Goal: Task Accomplishment & Management: Complete application form

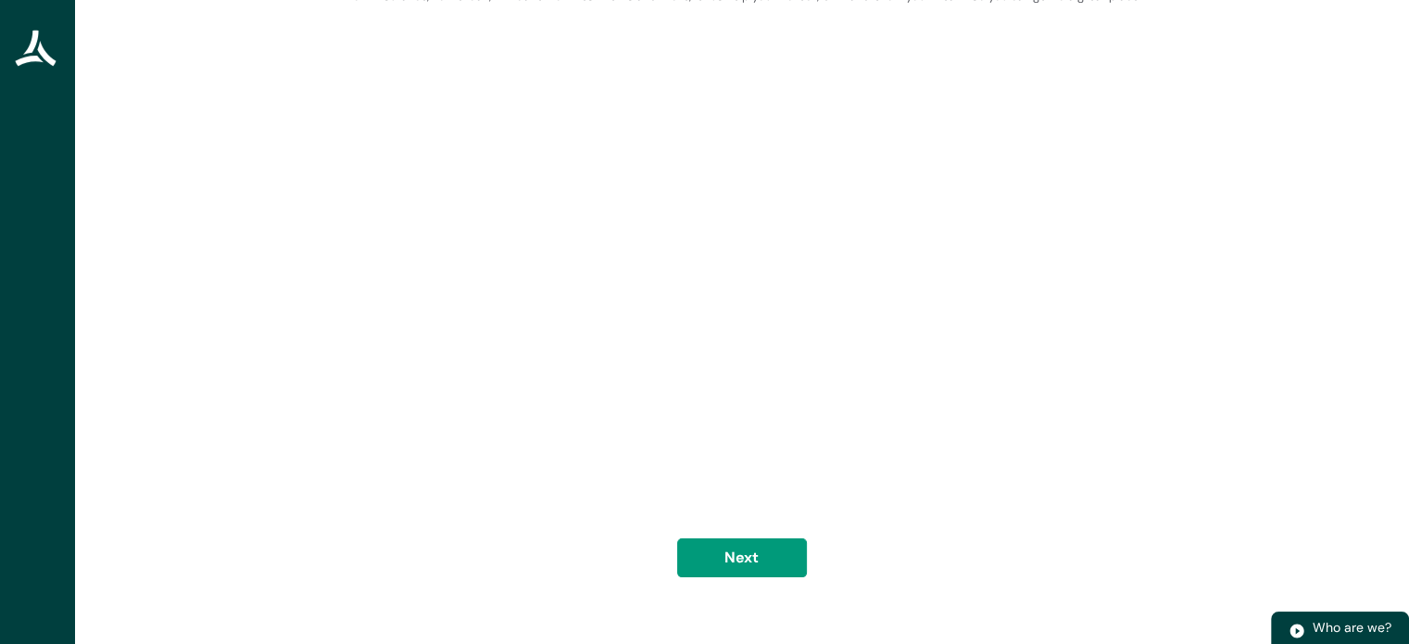
scroll to position [120, 0]
click at [776, 568] on button "Next" at bounding box center [742, 557] width 130 height 39
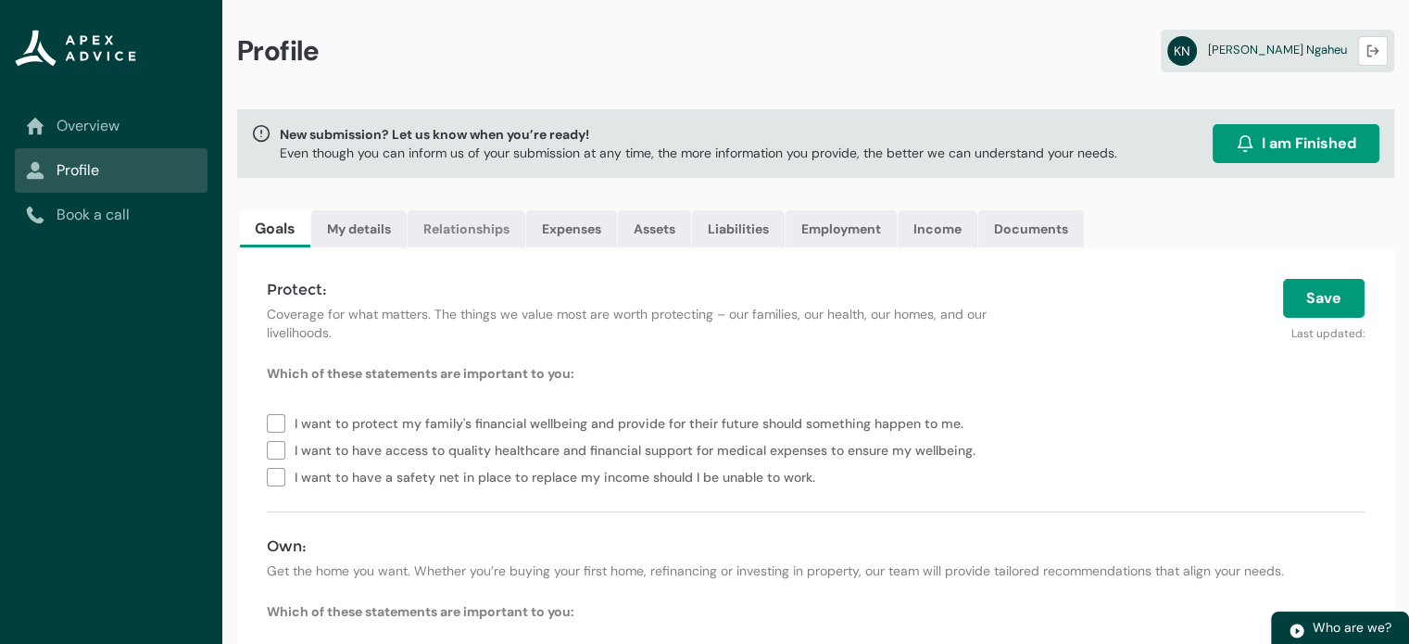
click at [454, 237] on link "Relationships" at bounding box center [467, 228] width 118 height 37
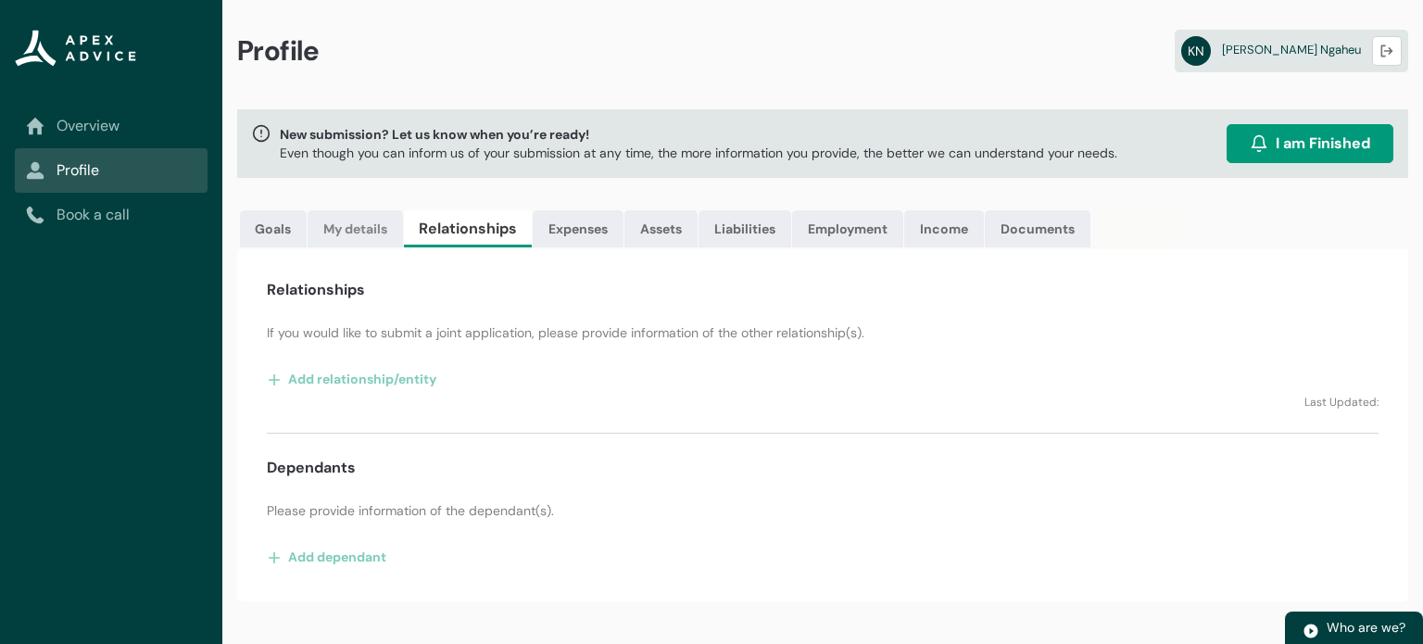
click at [346, 231] on link "My details" at bounding box center [355, 228] width 95 height 37
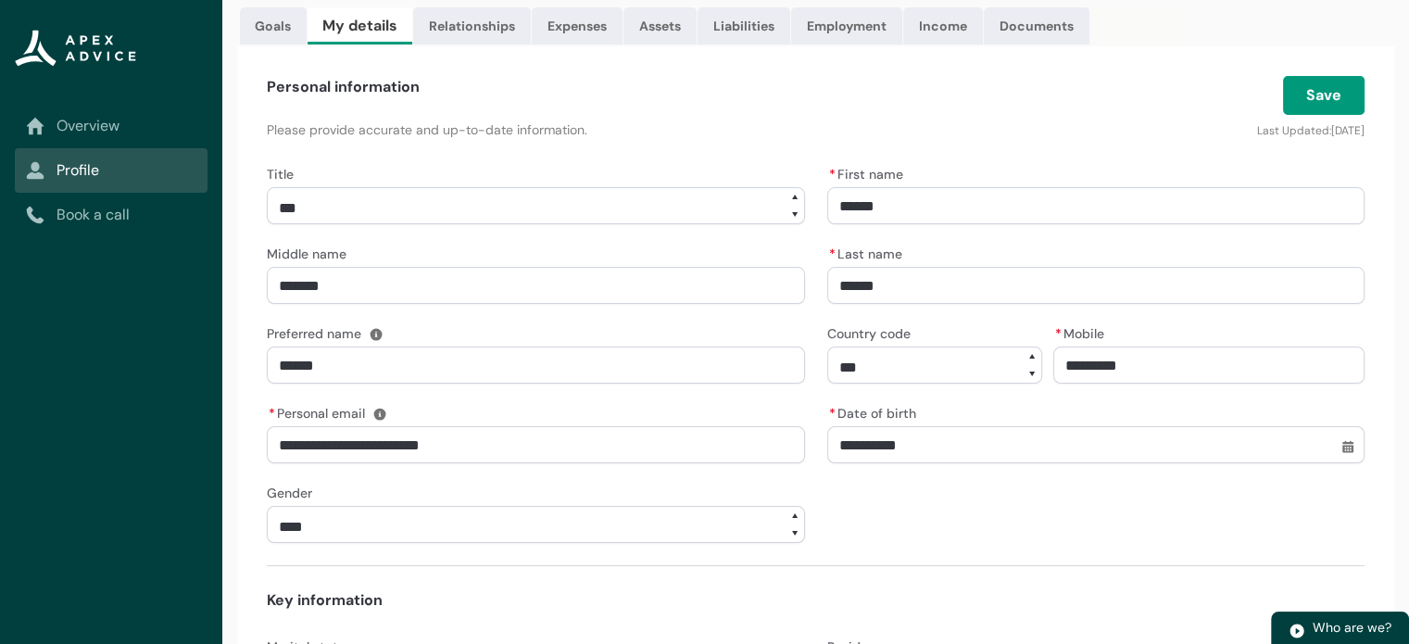
scroll to position [93, 0]
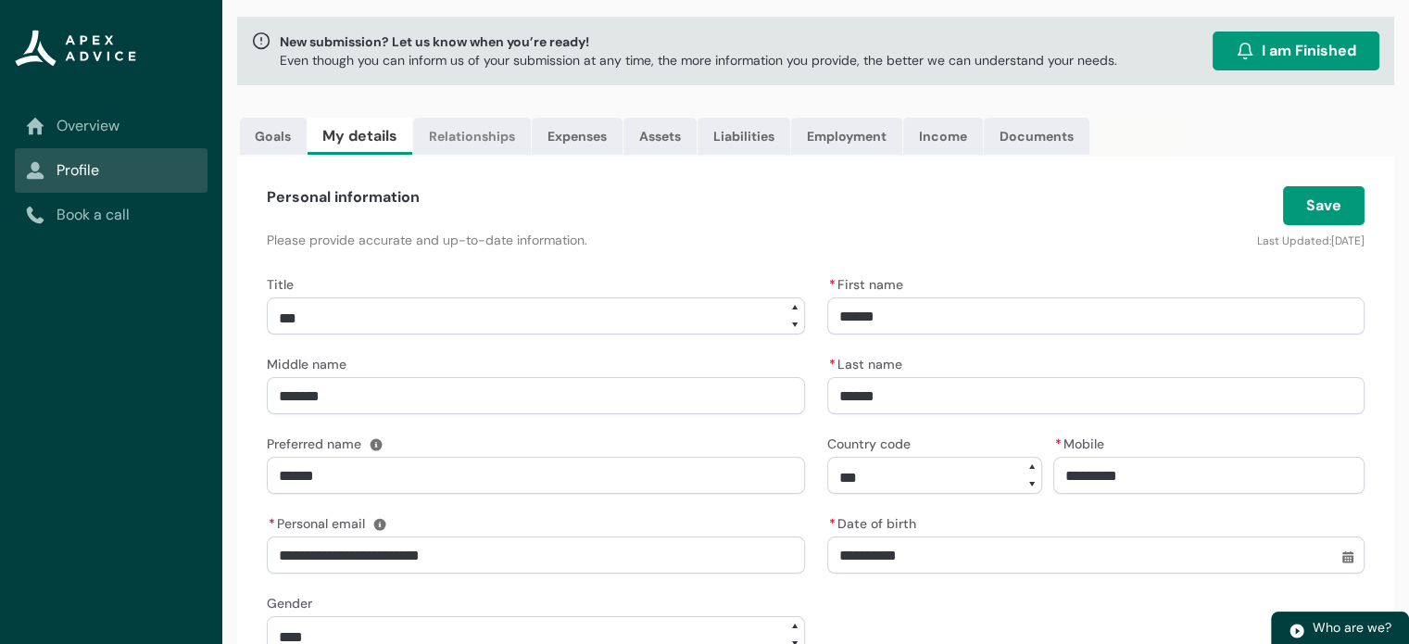
click at [452, 144] on link "Relationships" at bounding box center [472, 136] width 118 height 37
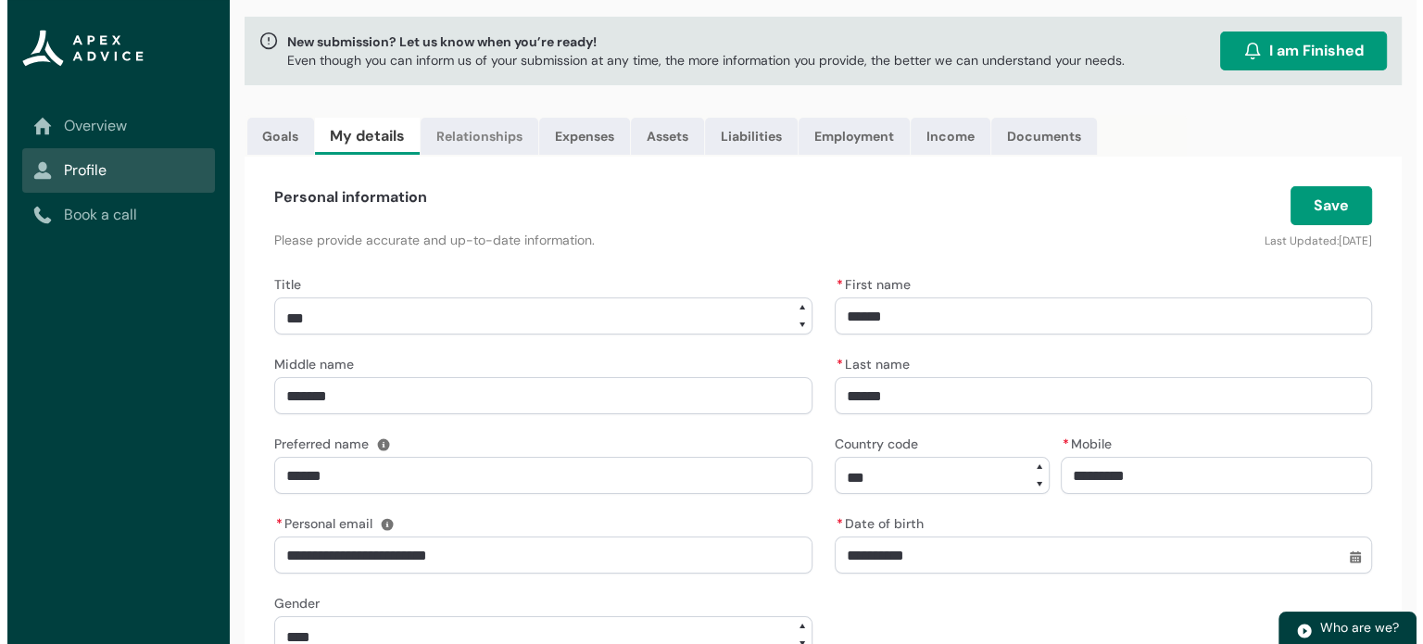
scroll to position [0, 0]
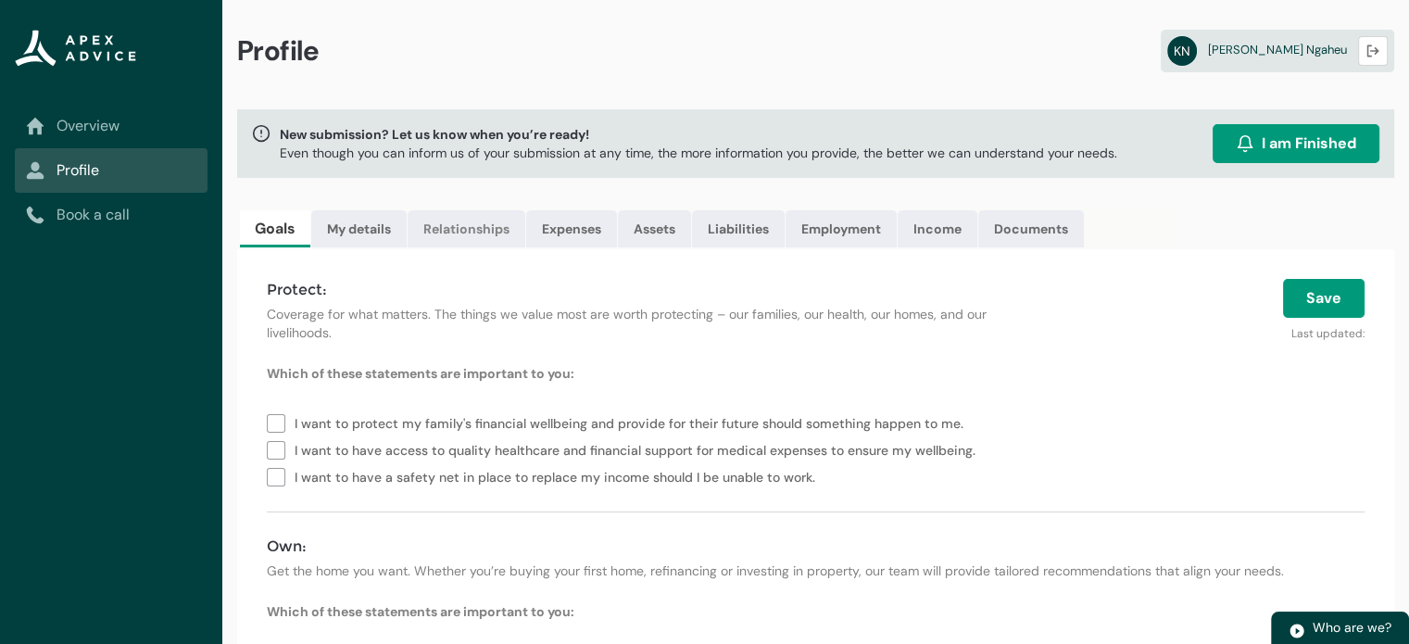
click at [460, 229] on link "Relationships" at bounding box center [467, 228] width 118 height 37
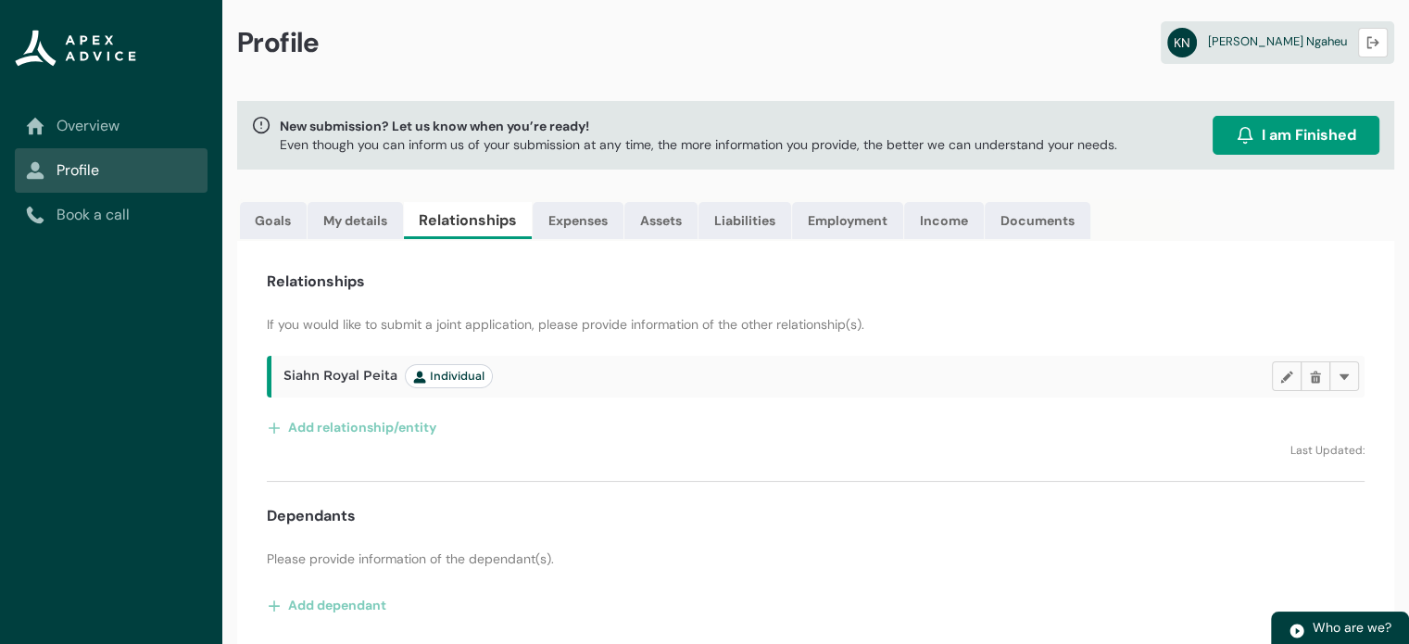
scroll to position [11, 0]
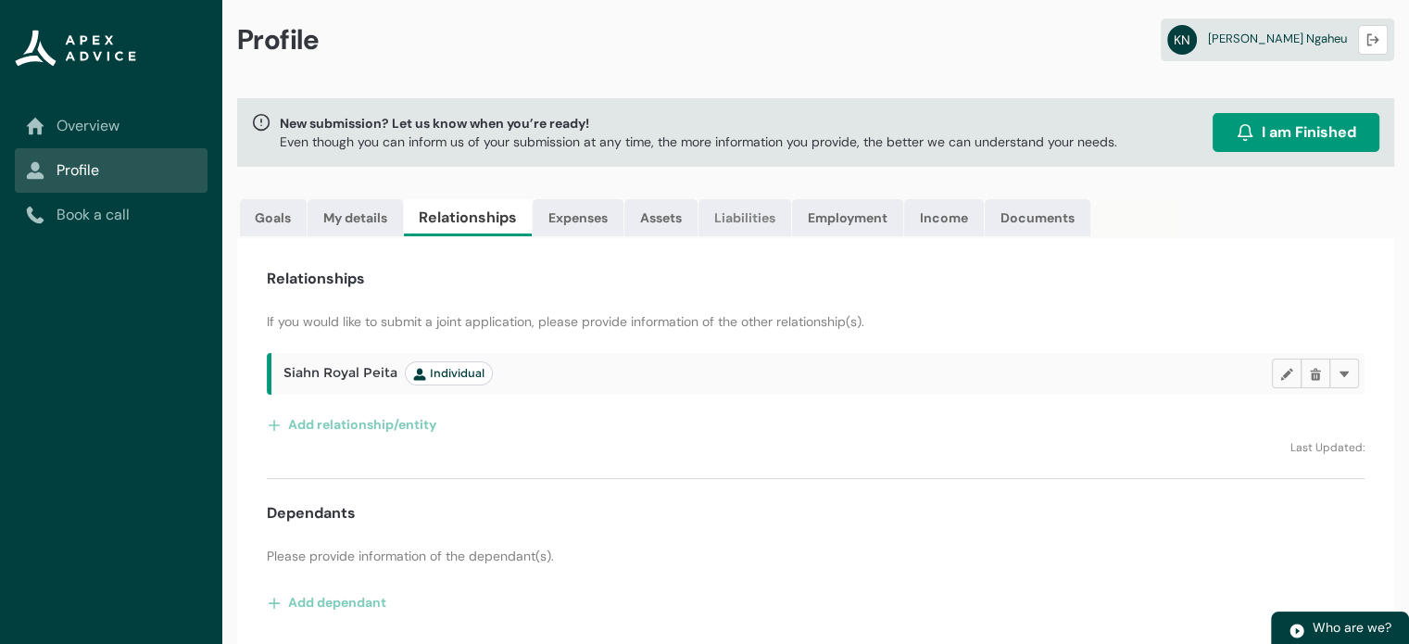
click at [745, 223] on link "Liabilities" at bounding box center [745, 217] width 93 height 37
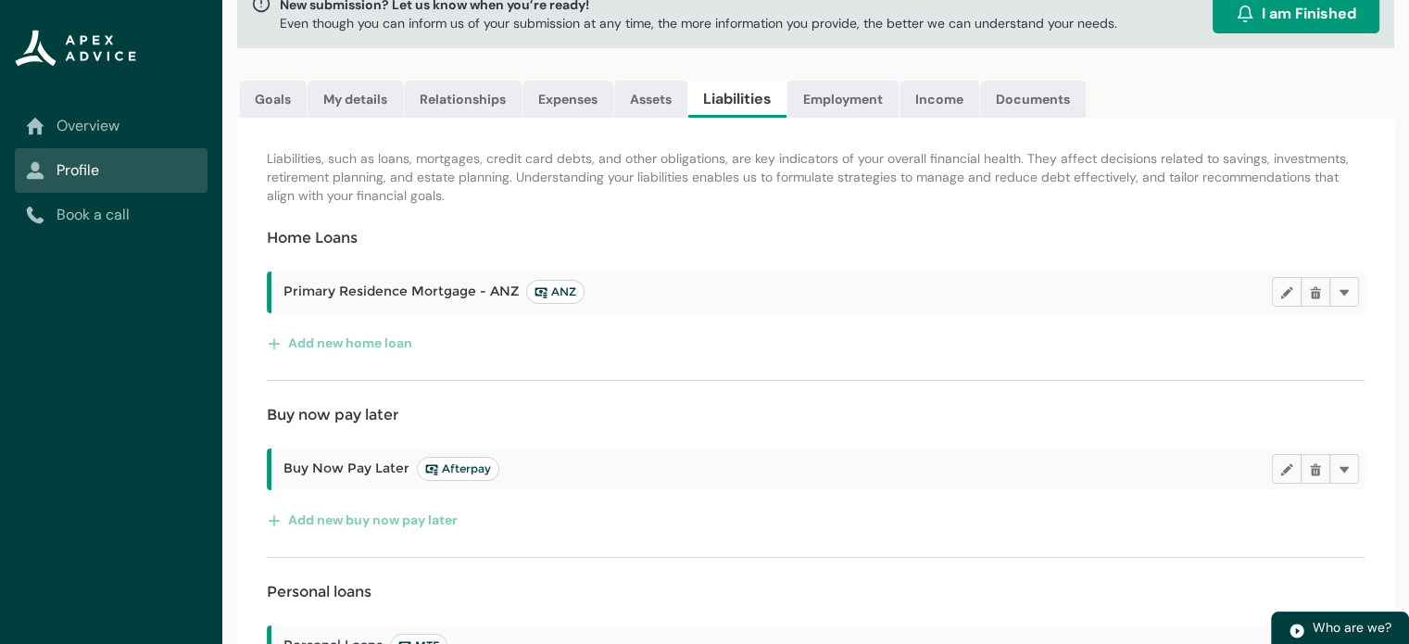
scroll to position [185, 0]
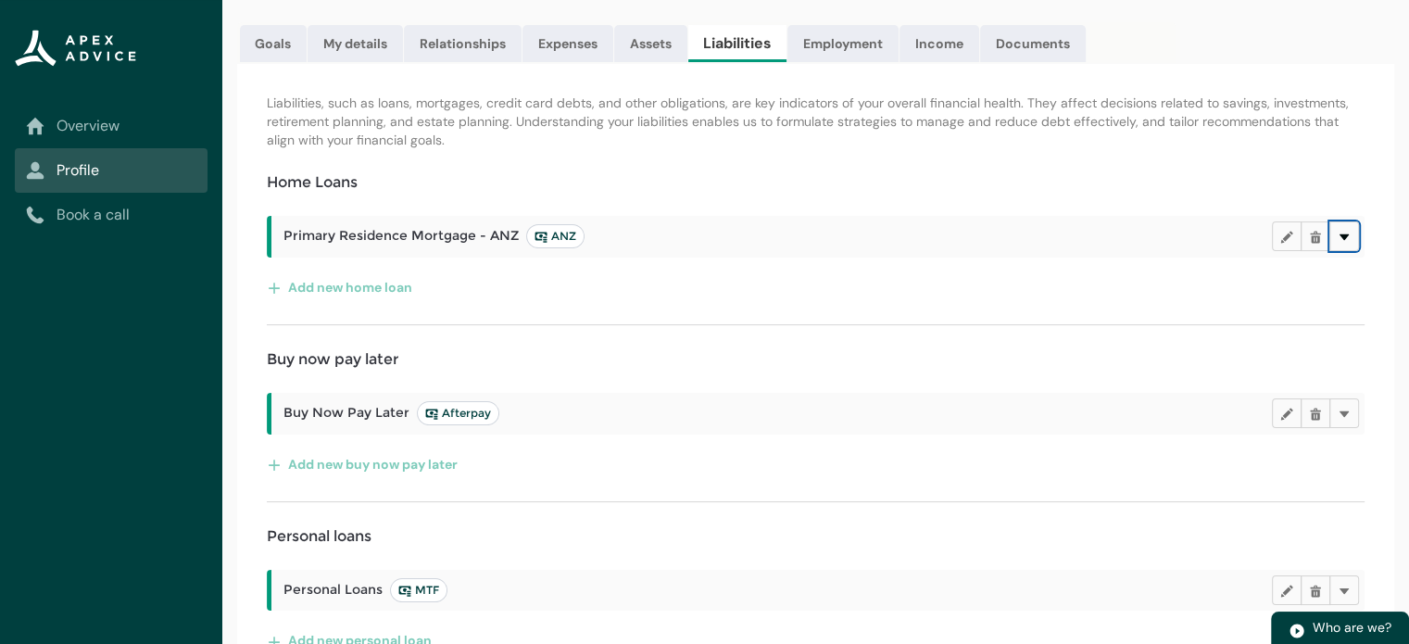
click at [1350, 238] on button "Delete" at bounding box center [1344, 236] width 30 height 30
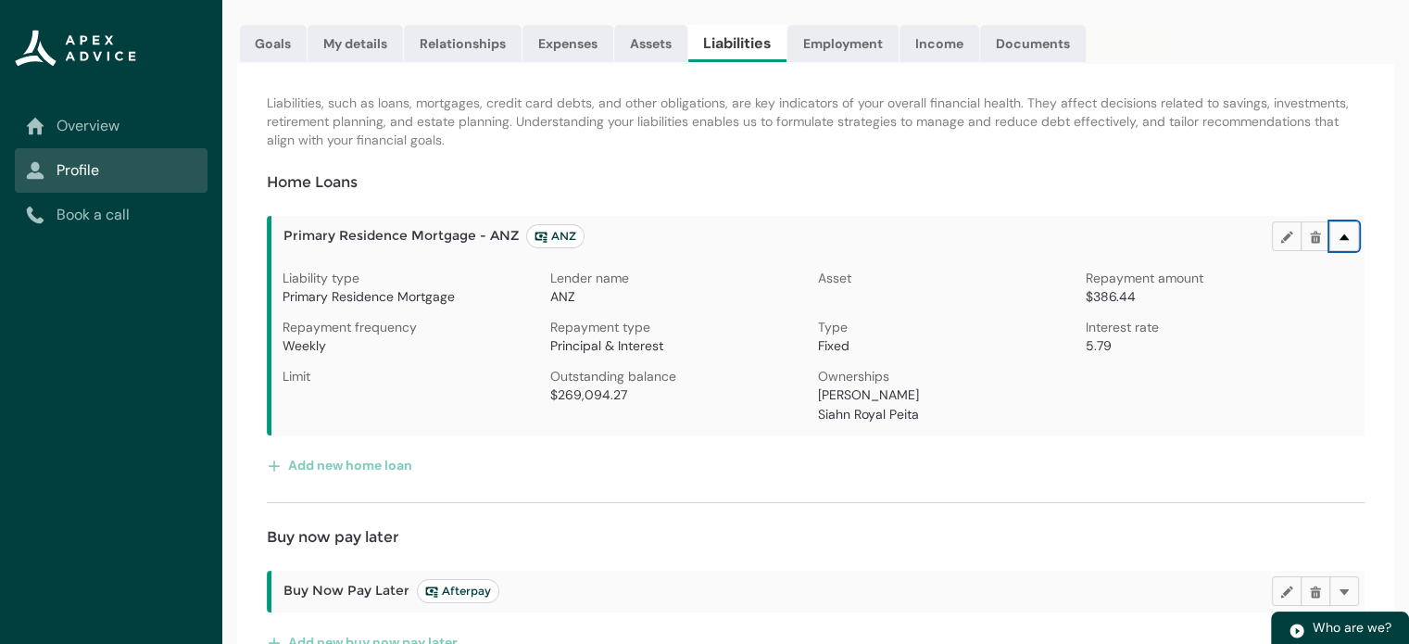
click at [1353, 240] on button "Delete" at bounding box center [1344, 236] width 30 height 30
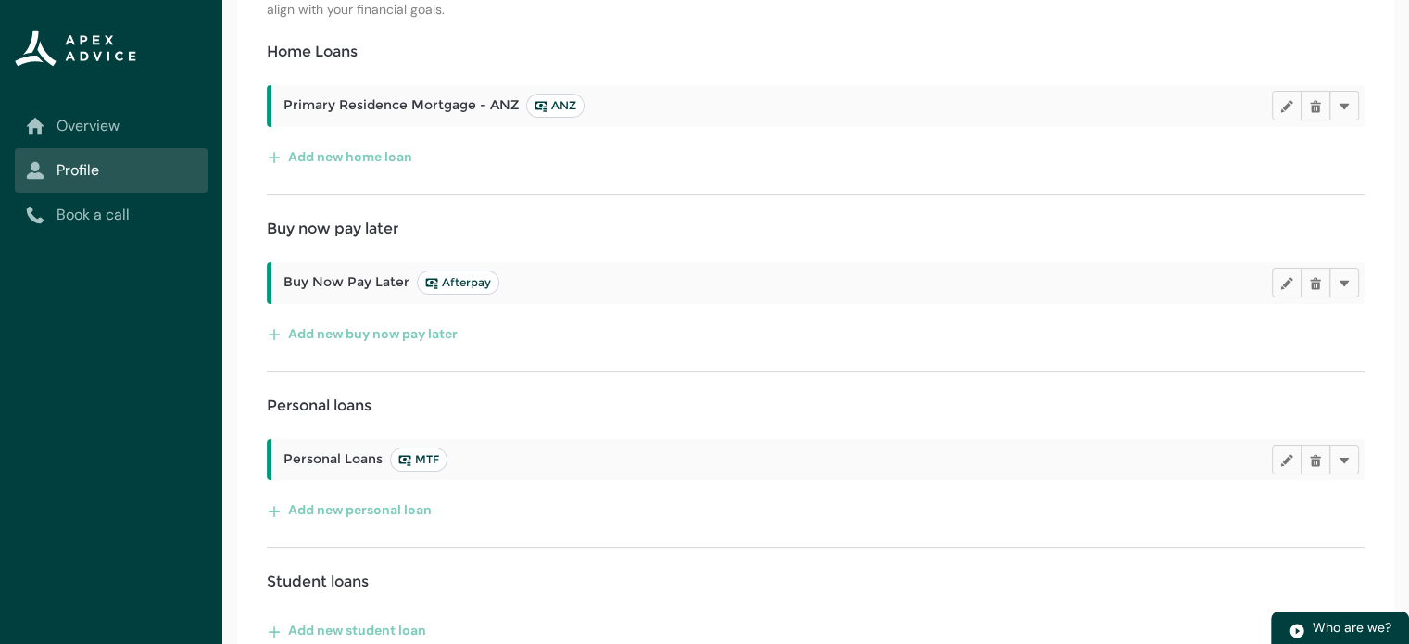
scroll to position [371, 0]
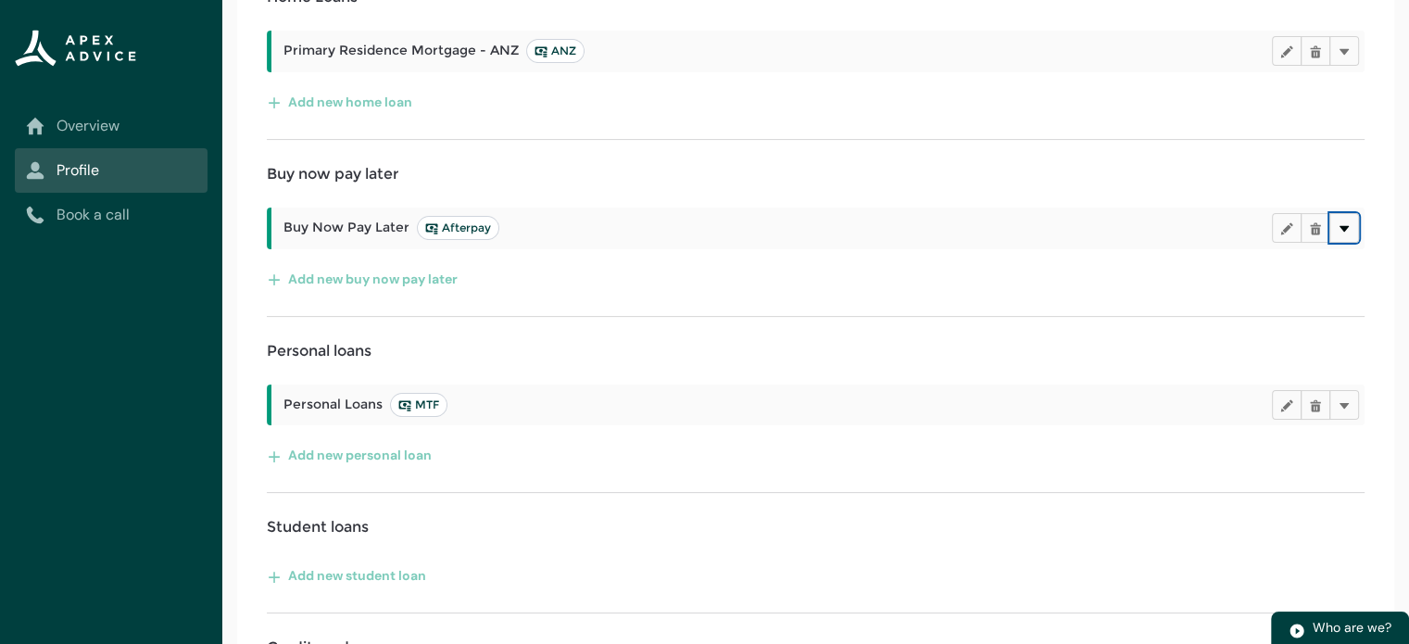
click at [1337, 235] on button "Delete" at bounding box center [1344, 228] width 30 height 30
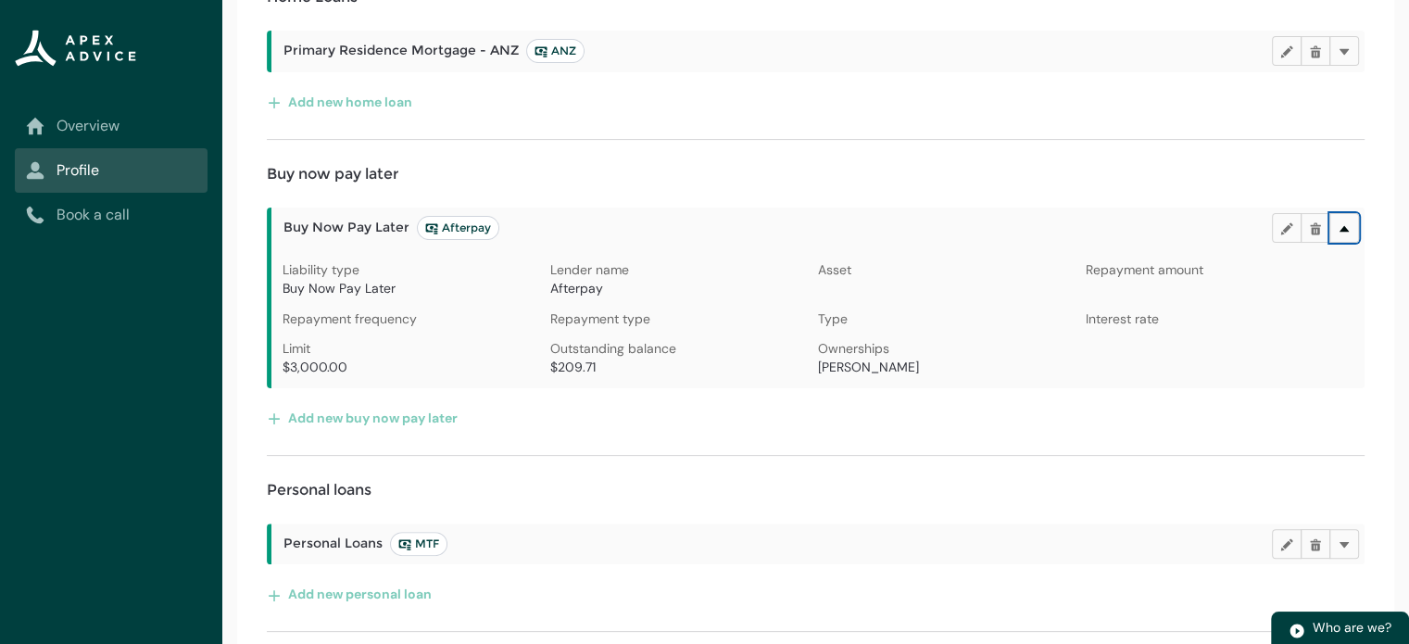
click at [1341, 230] on lightning-primitive-icon "button" at bounding box center [1344, 227] width 13 height 14
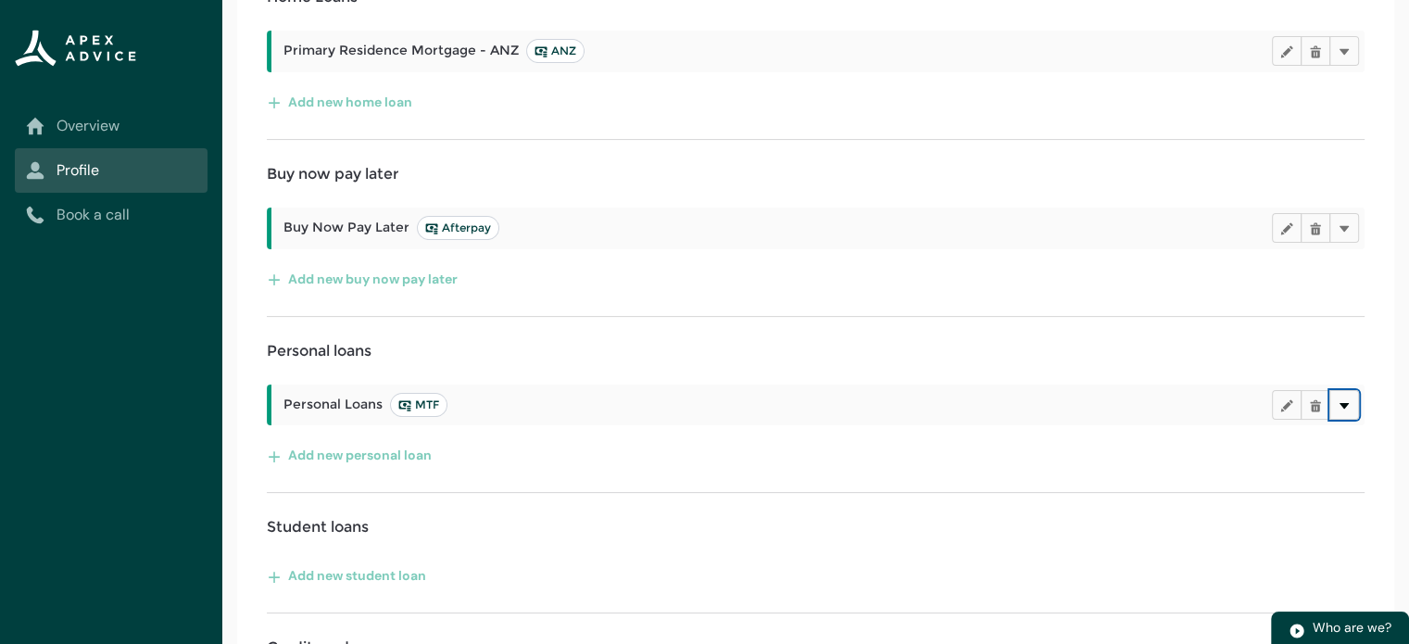
click at [1346, 402] on lightning-primitive-icon "button" at bounding box center [1344, 404] width 13 height 14
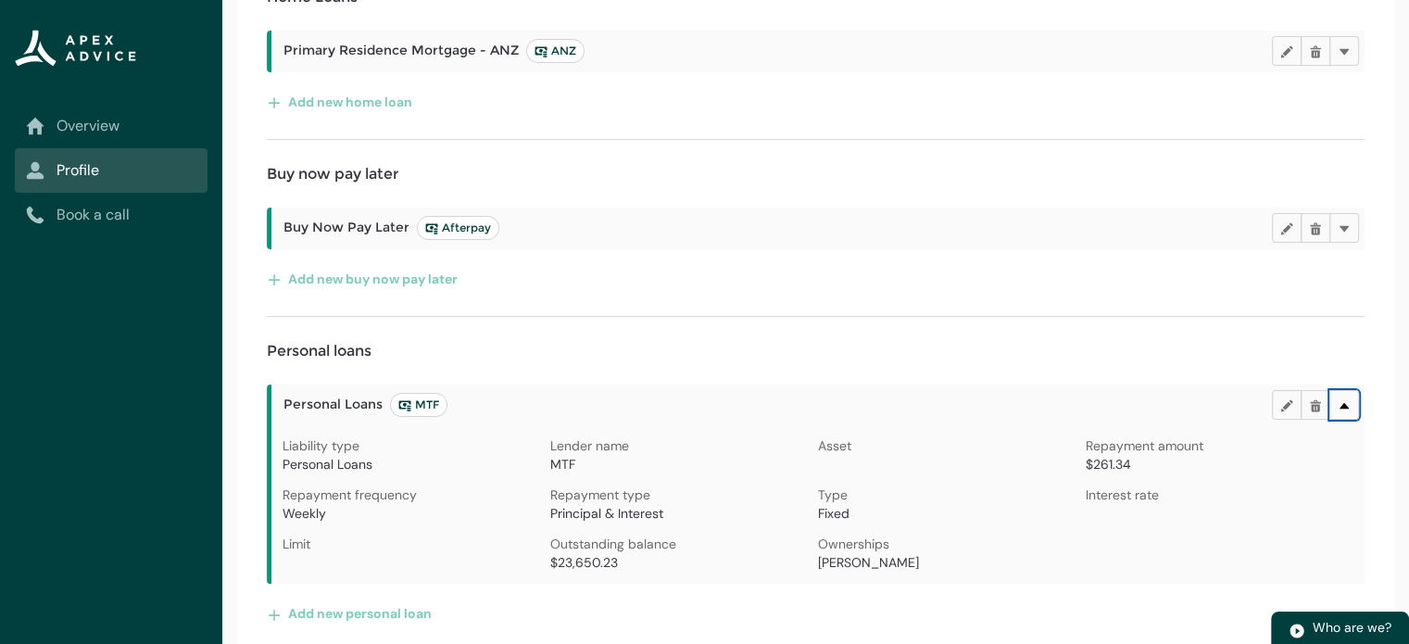
click at [1346, 402] on lightning-primitive-icon "button" at bounding box center [1344, 404] width 13 height 14
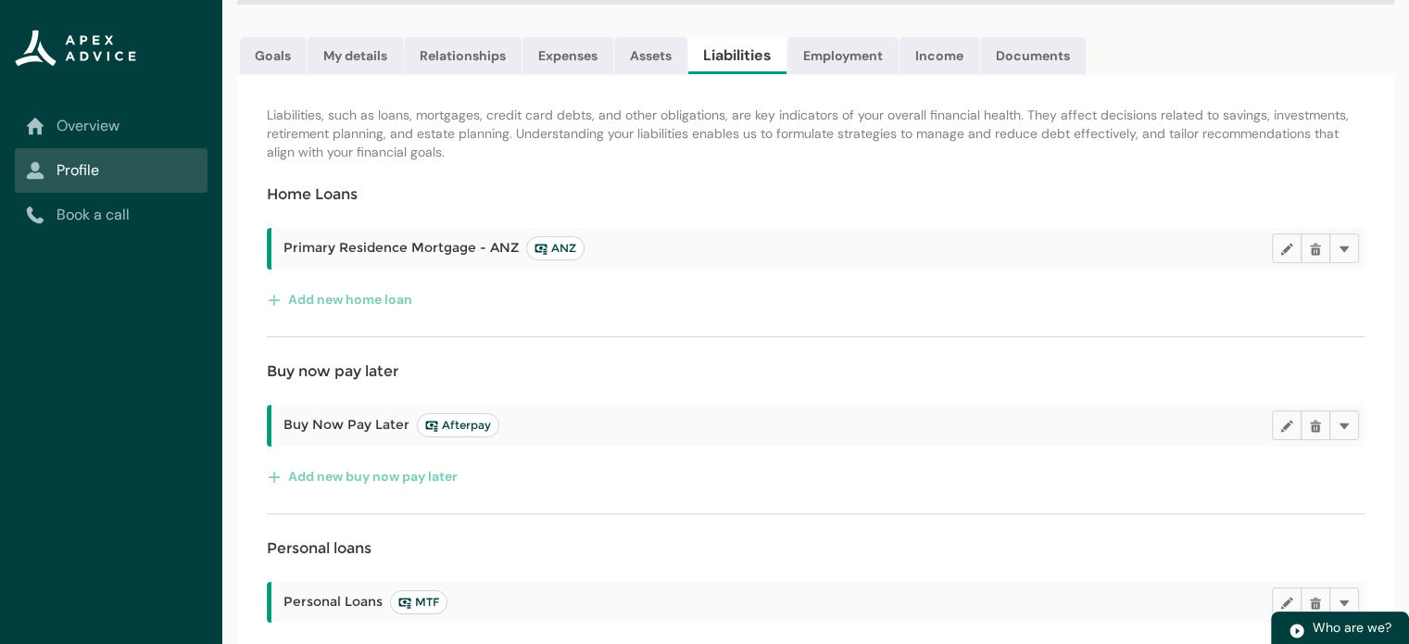
scroll to position [0, 0]
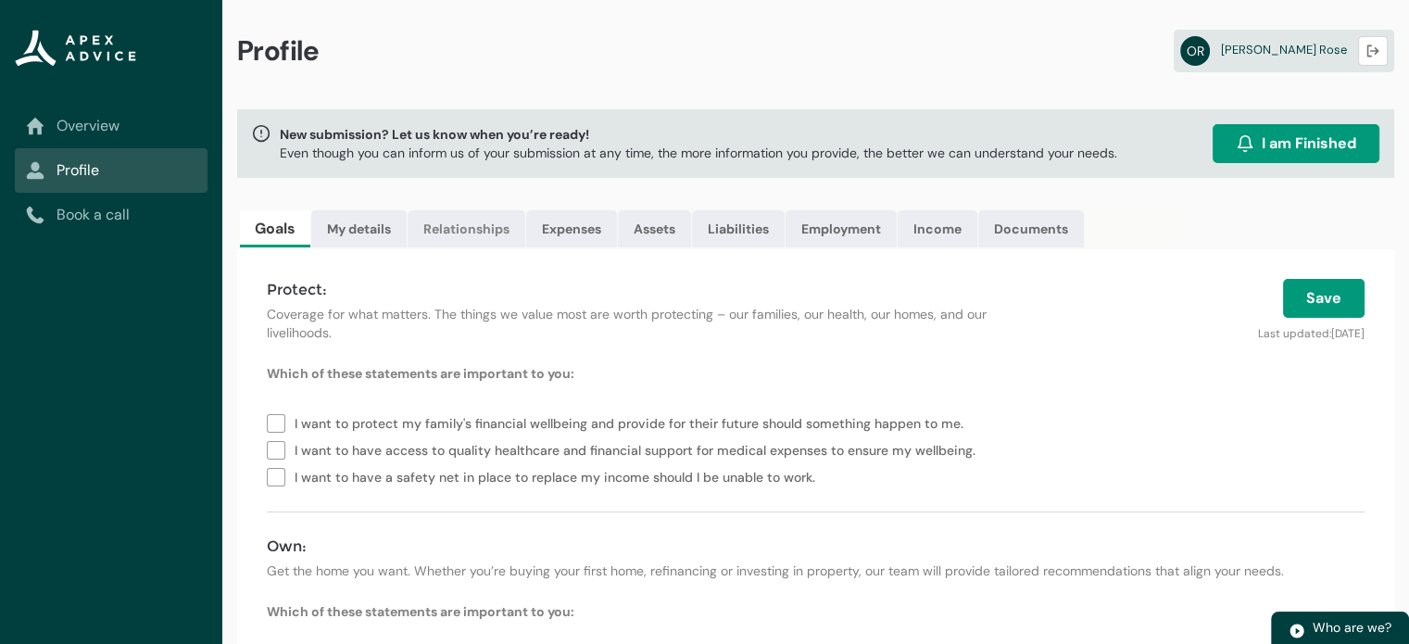
click at [451, 221] on link "Relationships" at bounding box center [467, 228] width 118 height 37
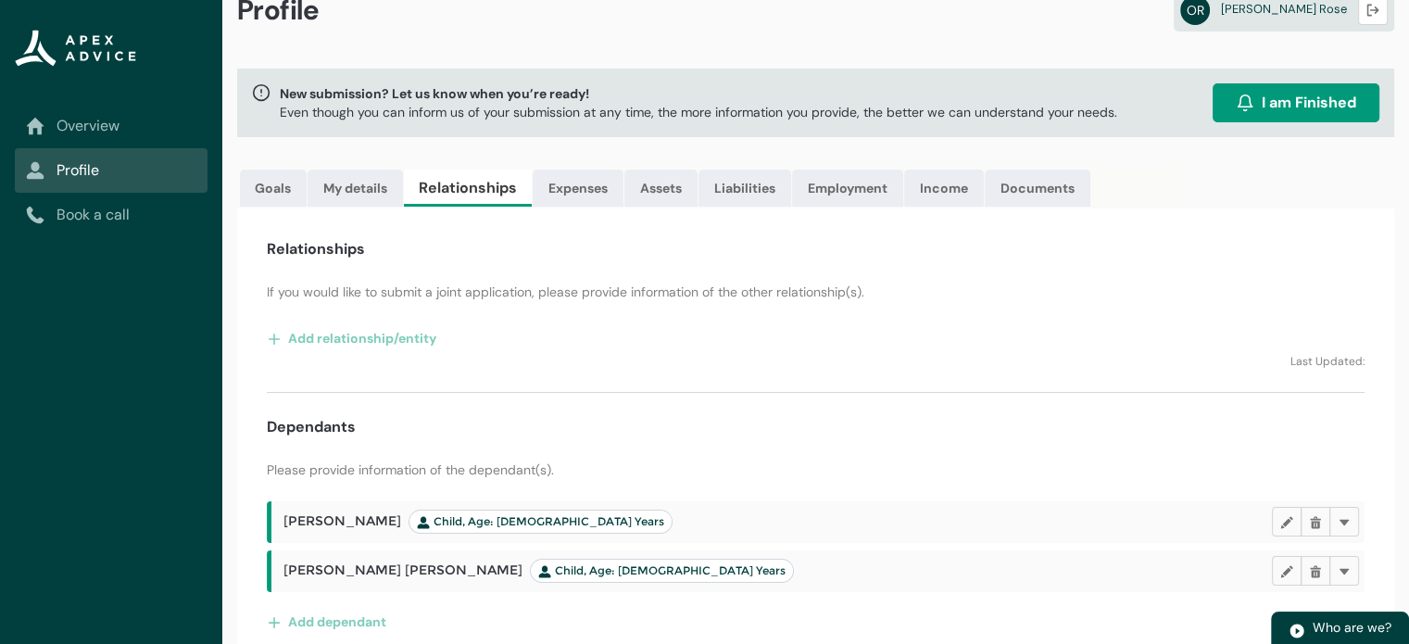
scroll to position [59, 0]
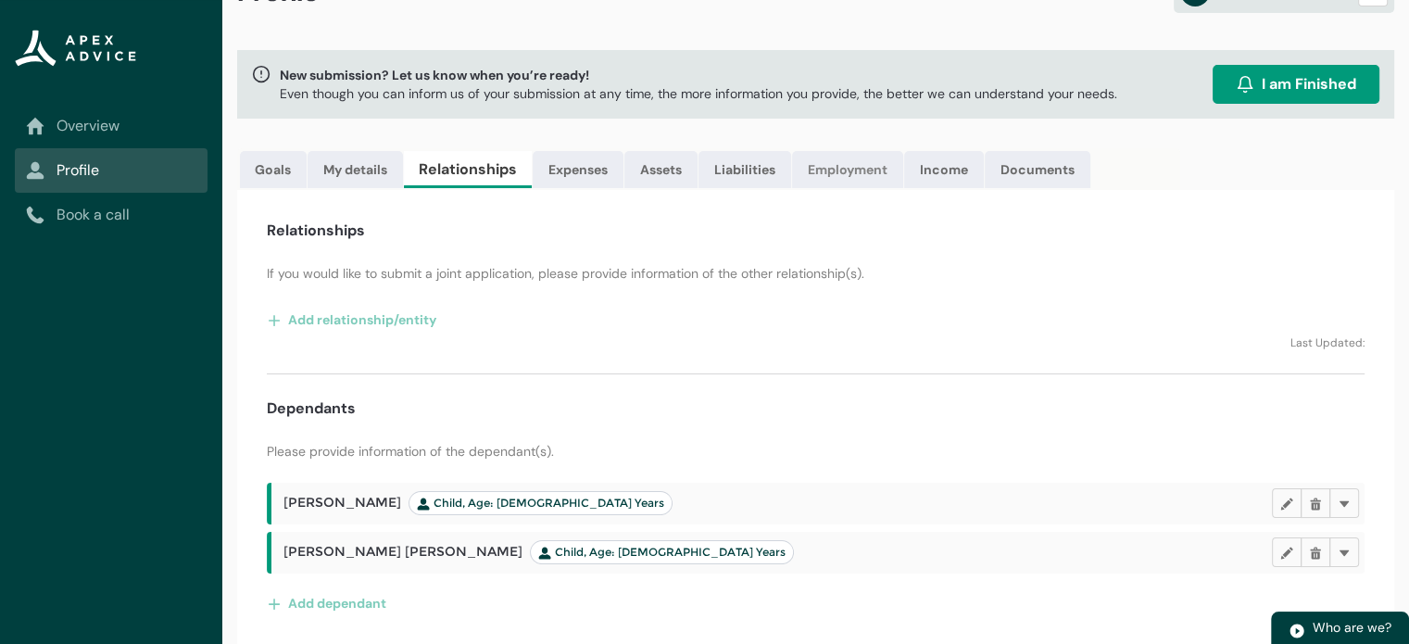
click at [852, 170] on link "Employment" at bounding box center [847, 169] width 111 height 37
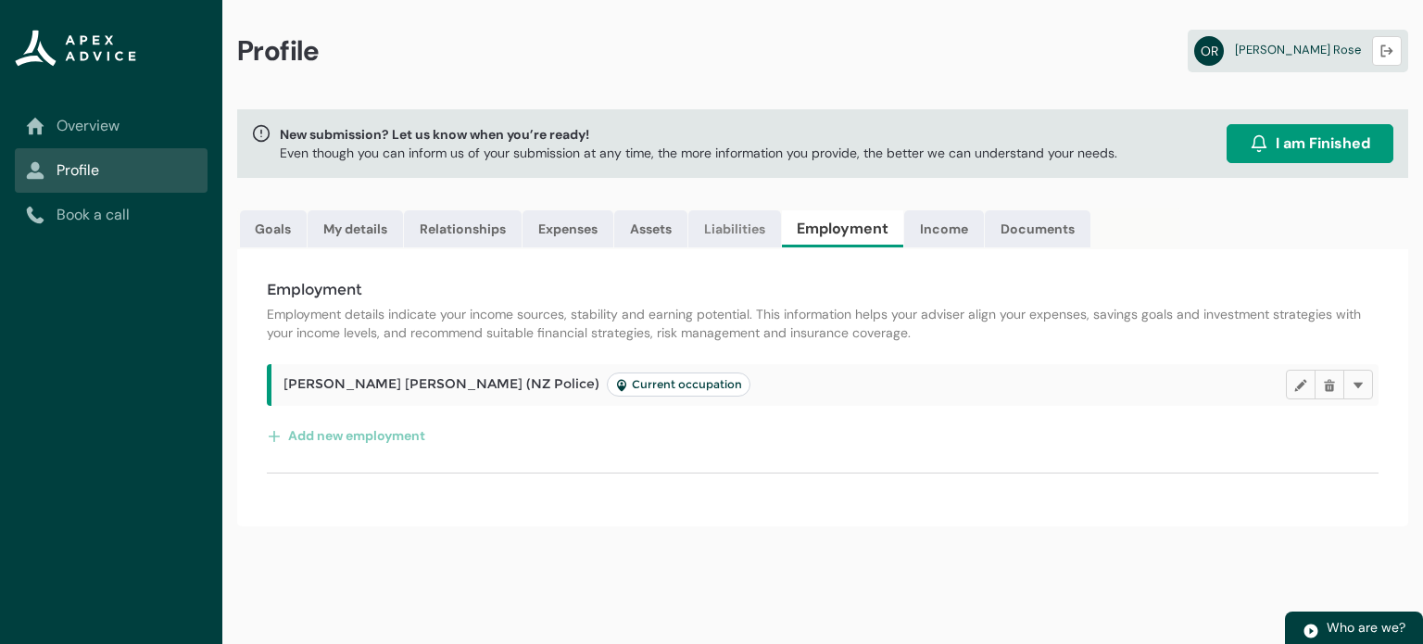
click at [691, 229] on link "Liabilities" at bounding box center [734, 228] width 93 height 37
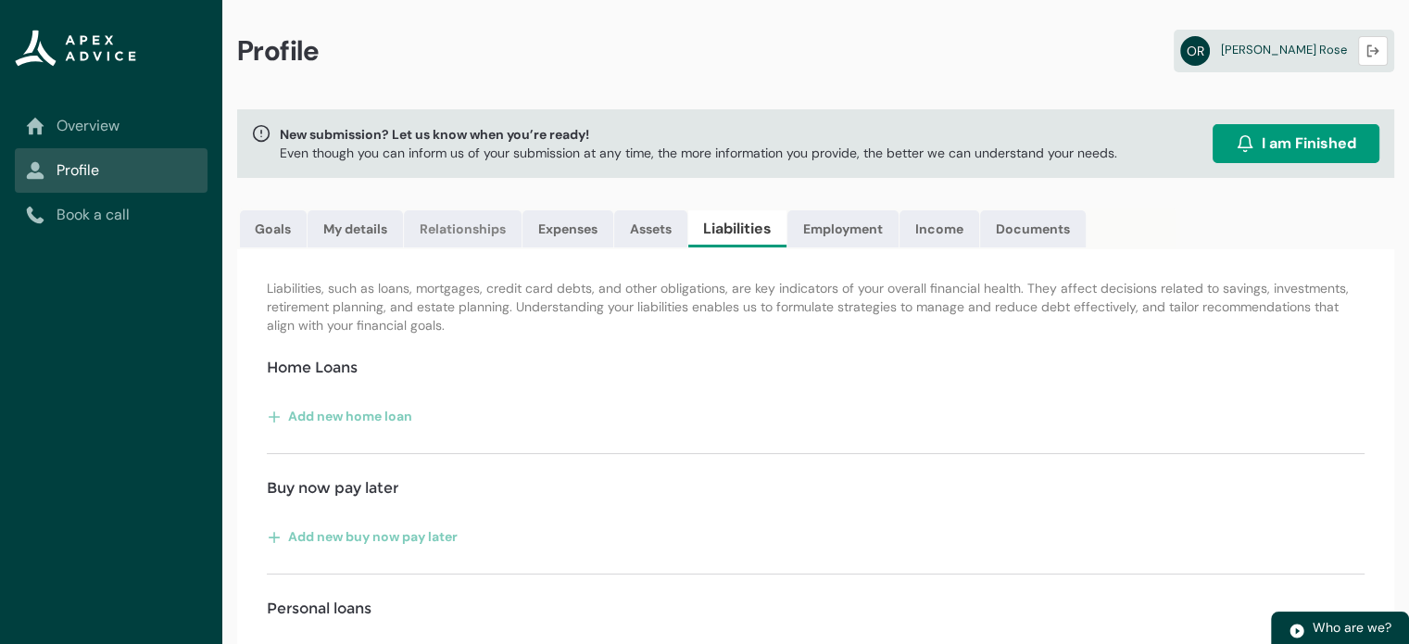
click at [456, 225] on link "Relationships" at bounding box center [463, 228] width 118 height 37
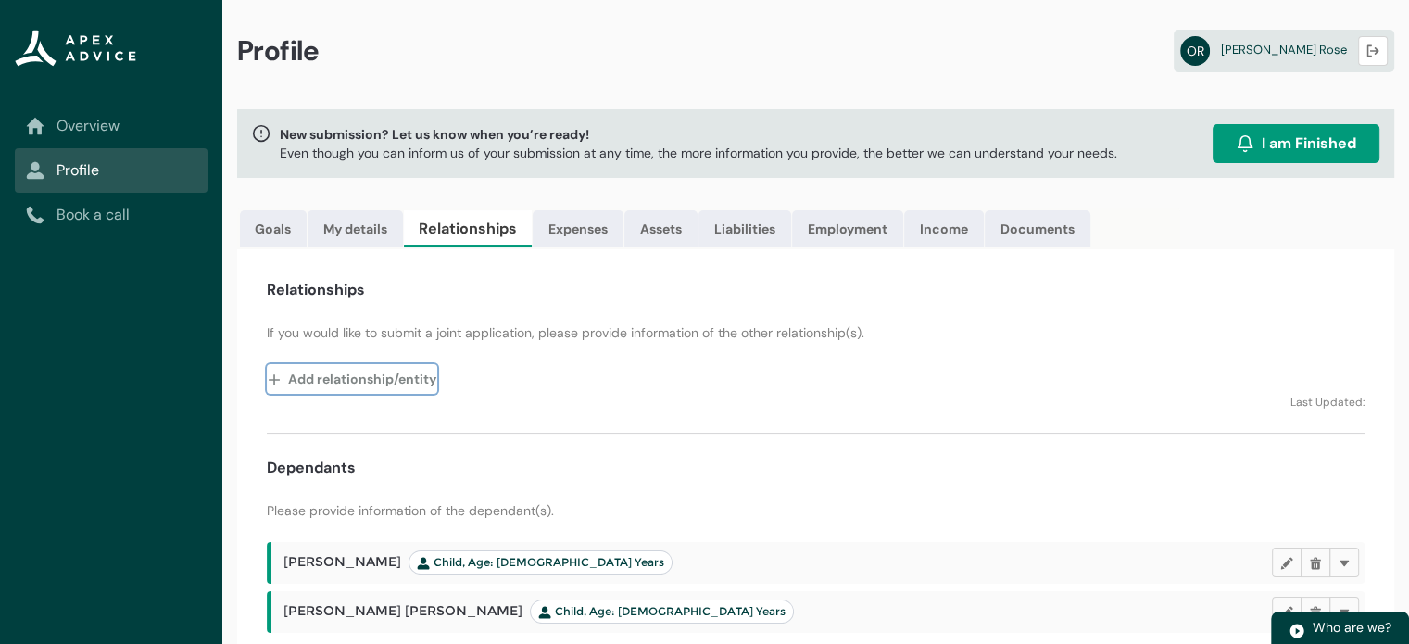
click at [322, 378] on button "Add relationship/entity" at bounding box center [352, 379] width 170 height 30
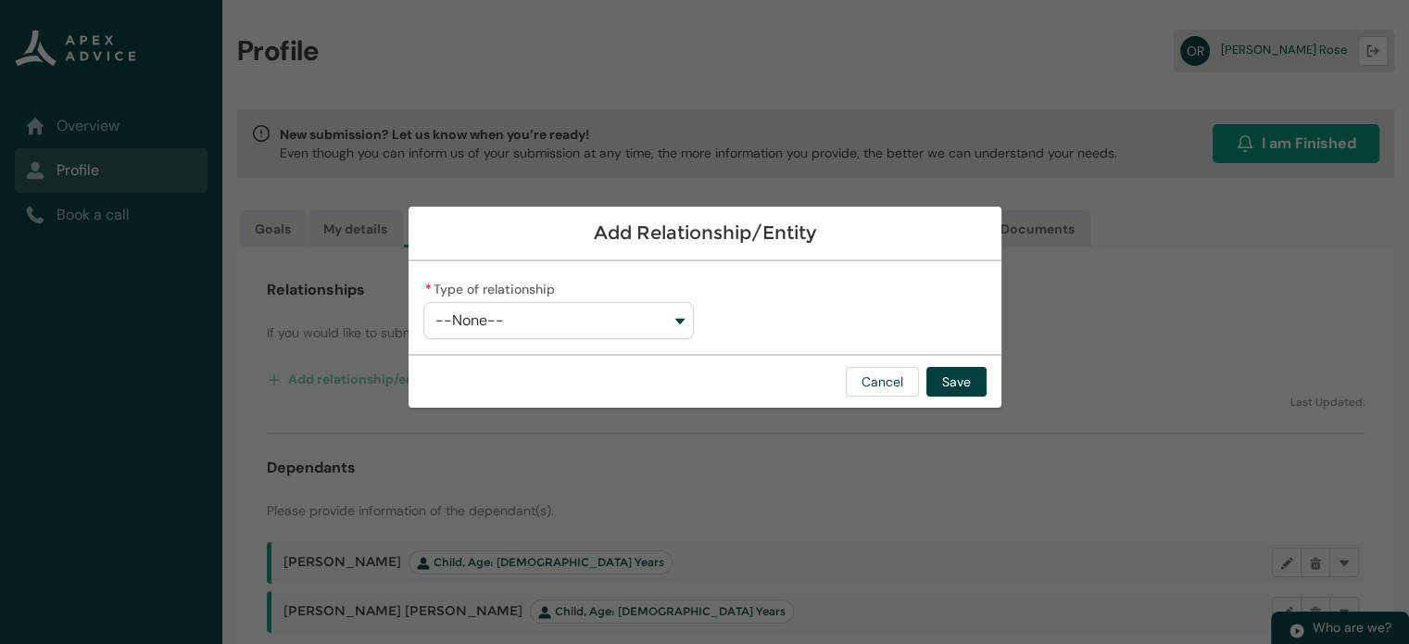
click at [663, 318] on button "--None--" at bounding box center [558, 320] width 271 height 37
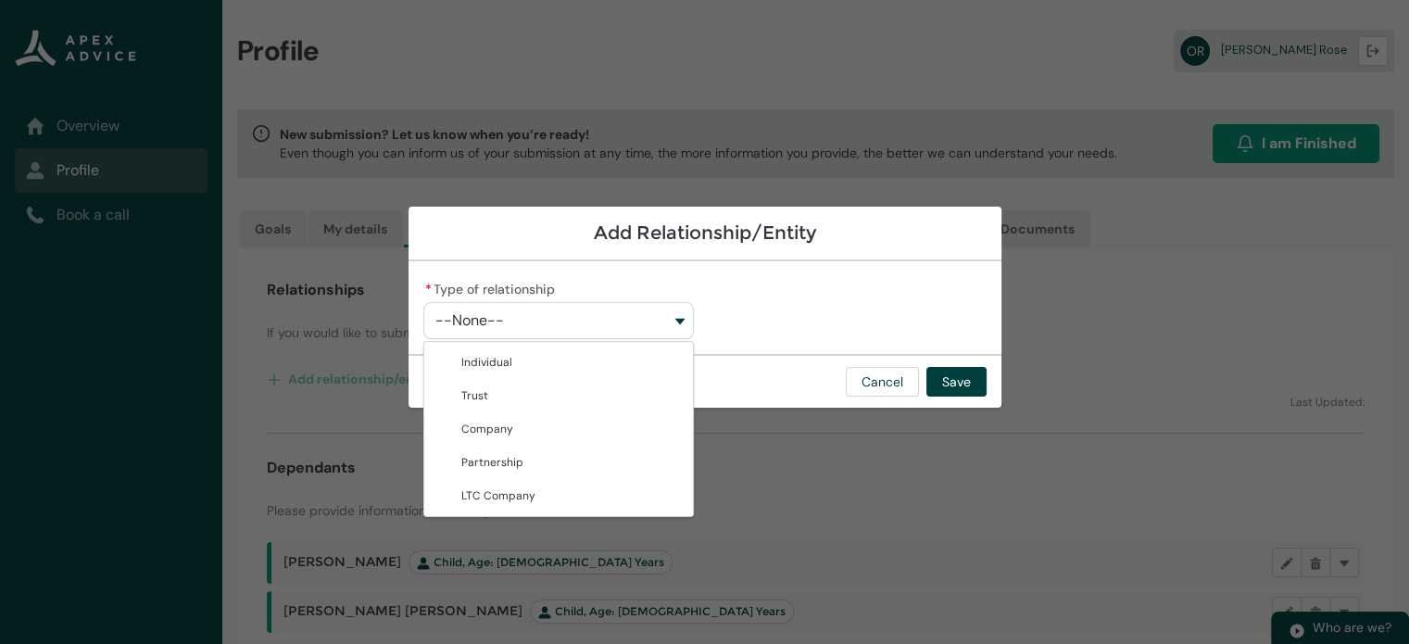
click at [849, 292] on div "* Type of relationship --None-- Individual Trust Company Partnership LTC Company" at bounding box center [704, 307] width 563 height 63
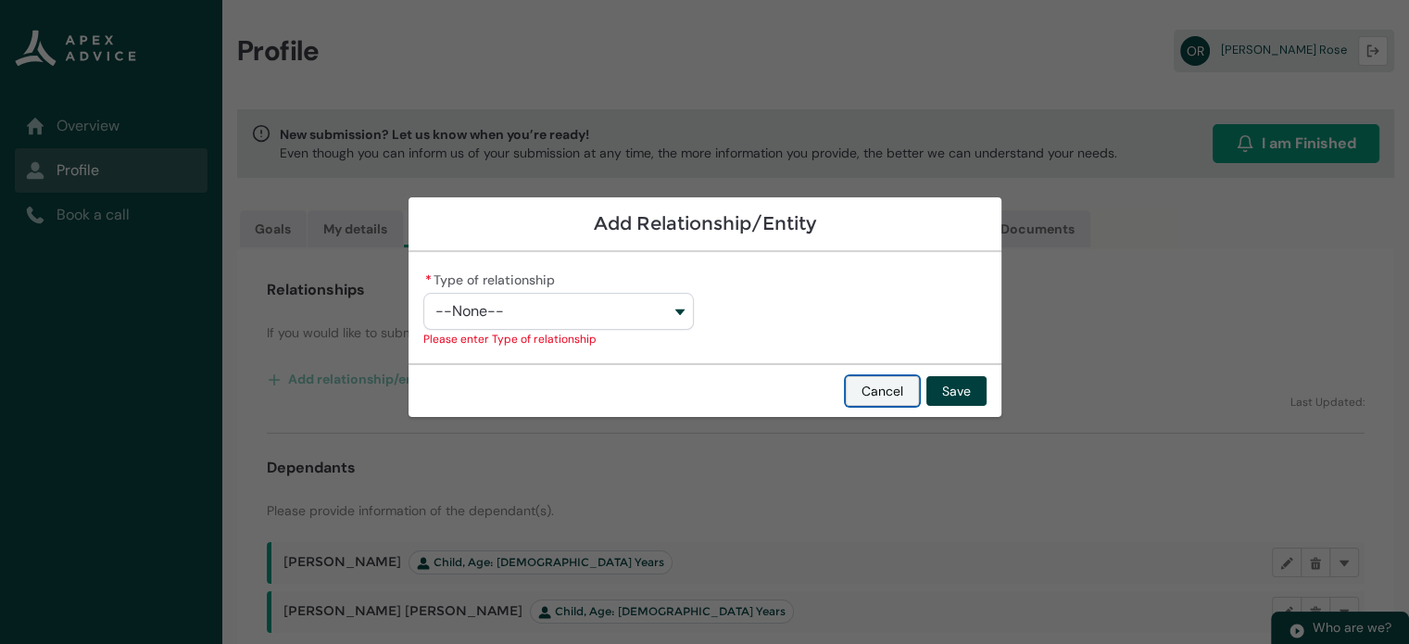
click at [875, 398] on button "Cancel" at bounding box center [882, 391] width 73 height 30
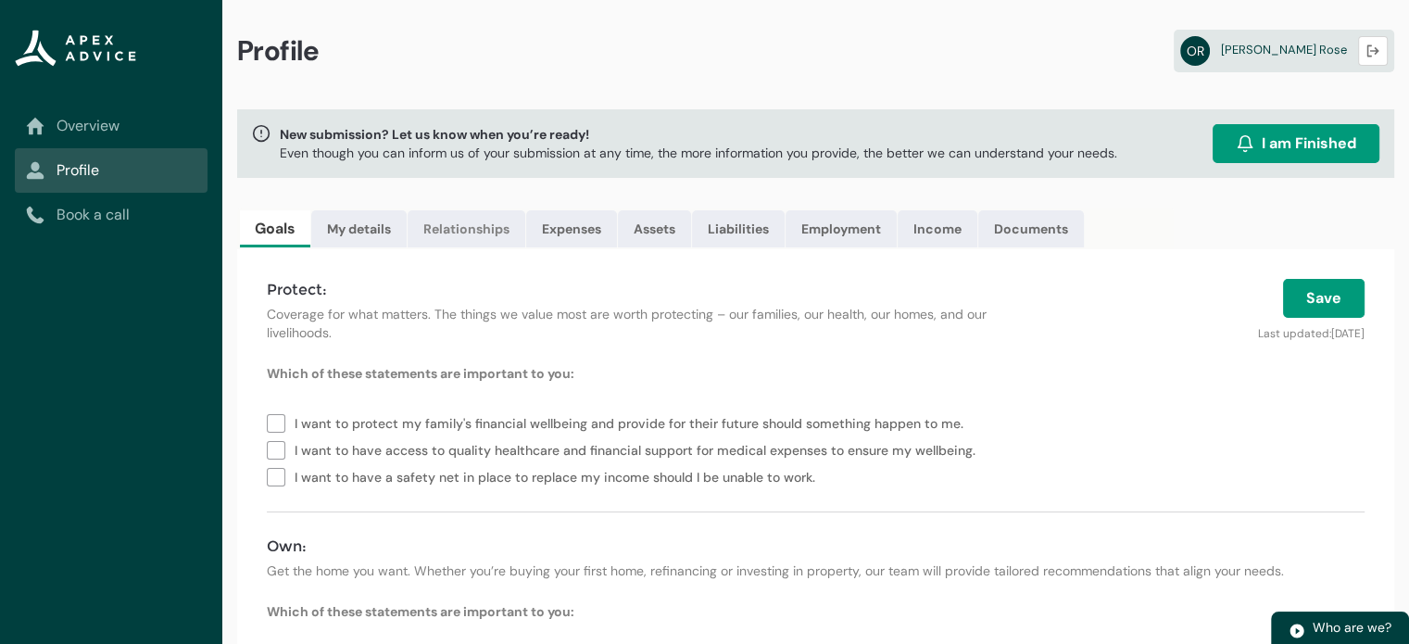
click at [489, 242] on link "Relationships" at bounding box center [467, 228] width 118 height 37
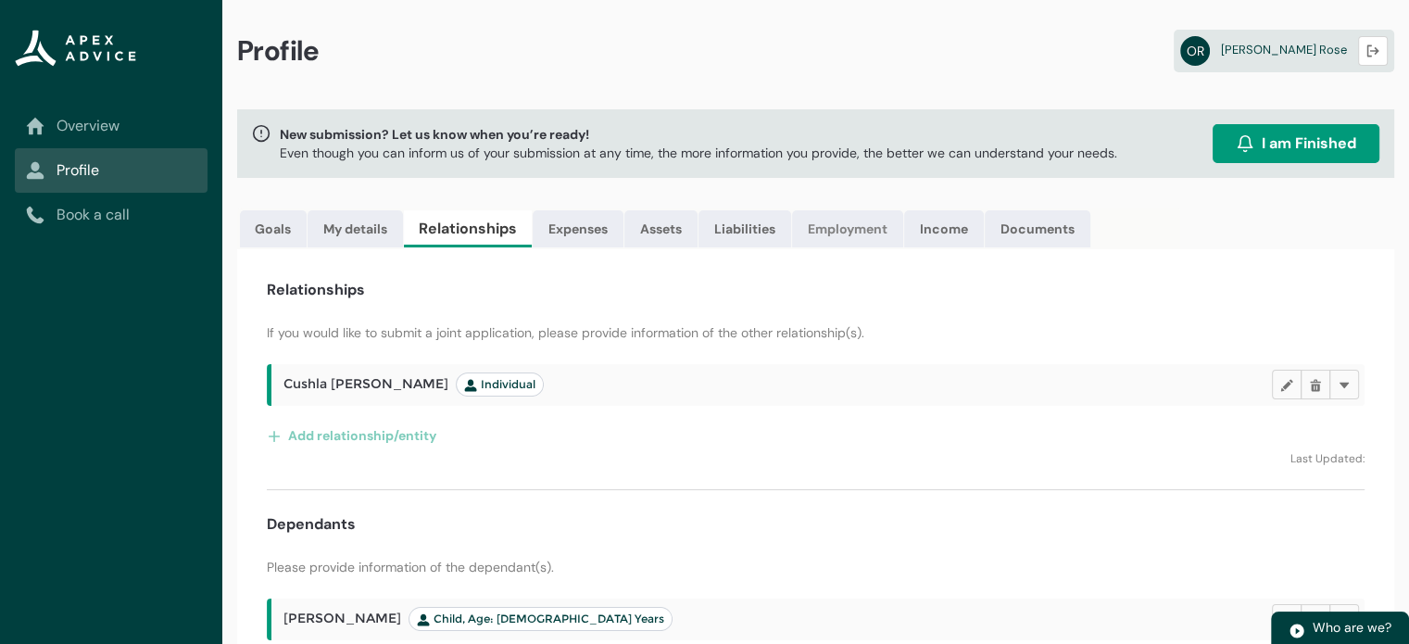
click at [845, 235] on link "Employment" at bounding box center [847, 228] width 111 height 37
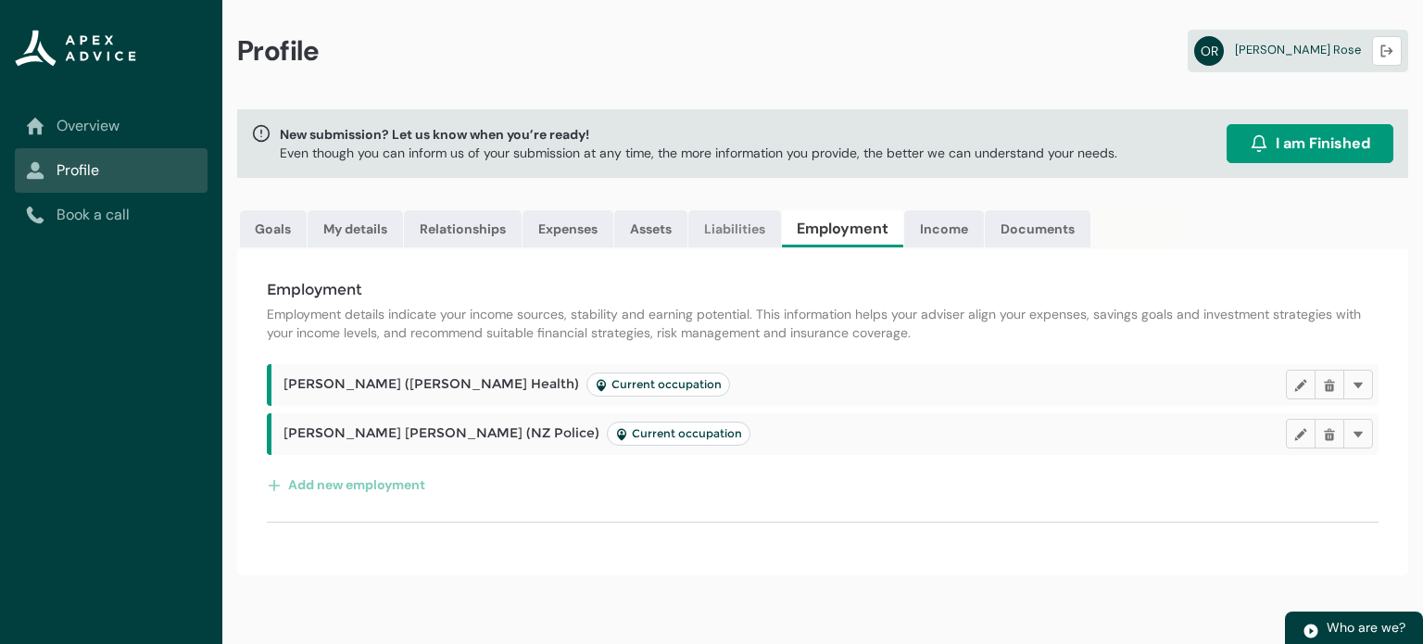
click at [745, 229] on link "Liabilities" at bounding box center [734, 228] width 93 height 37
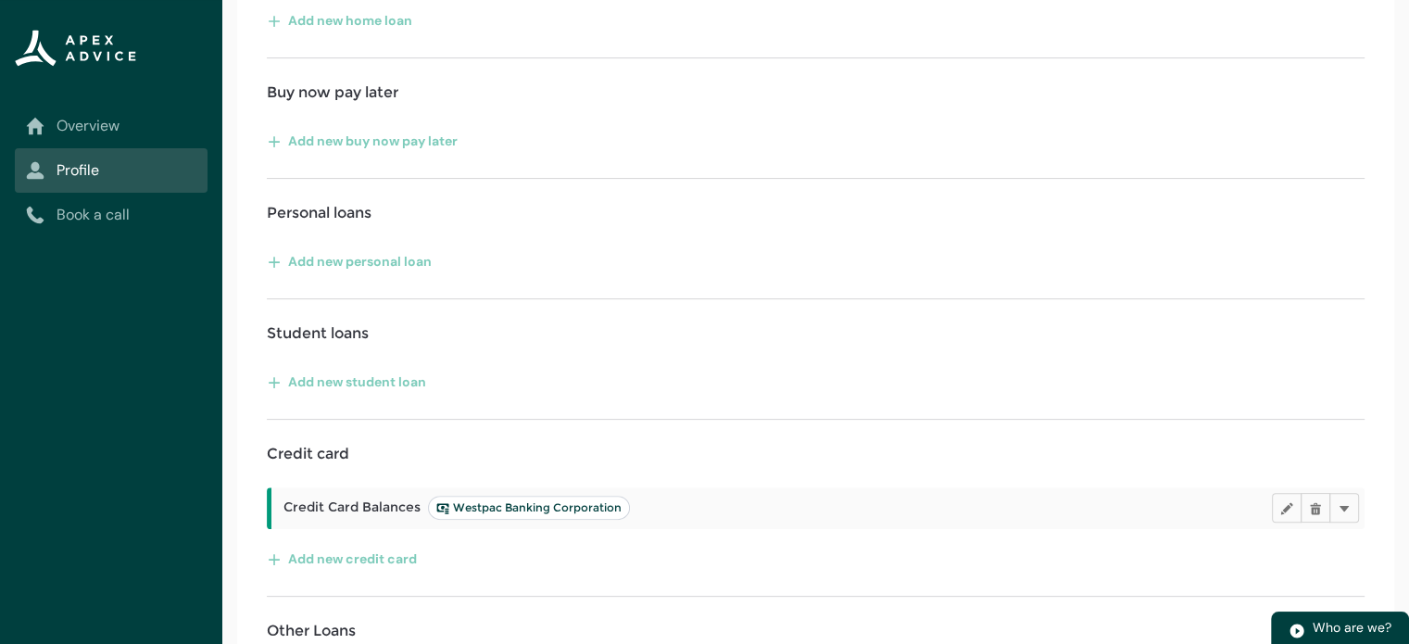
scroll to position [93, 0]
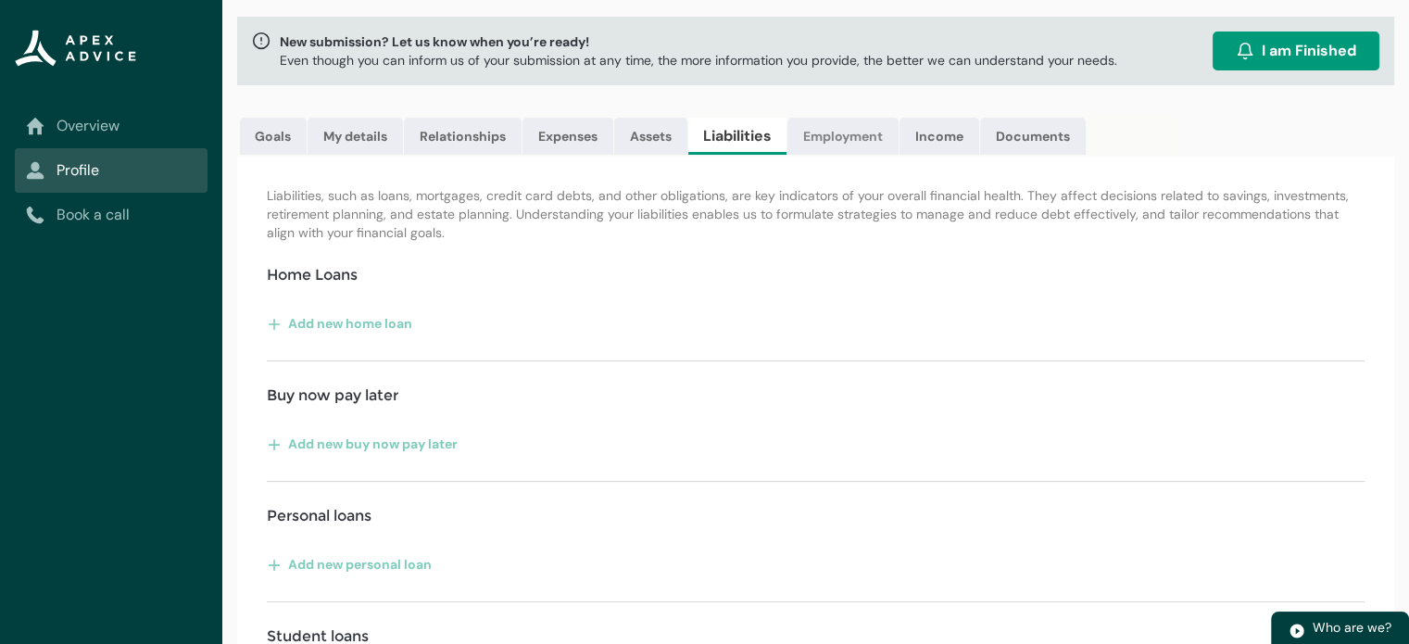
click at [890, 152] on link "Employment" at bounding box center [842, 136] width 111 height 37
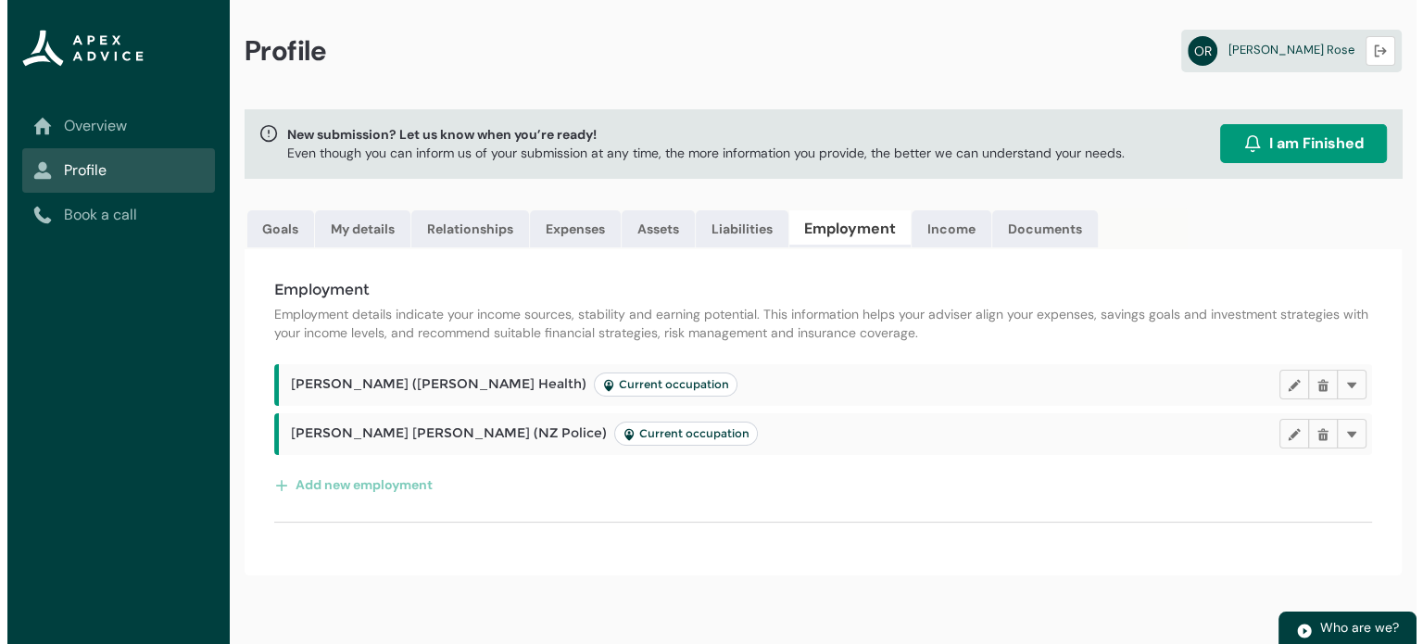
scroll to position [0, 0]
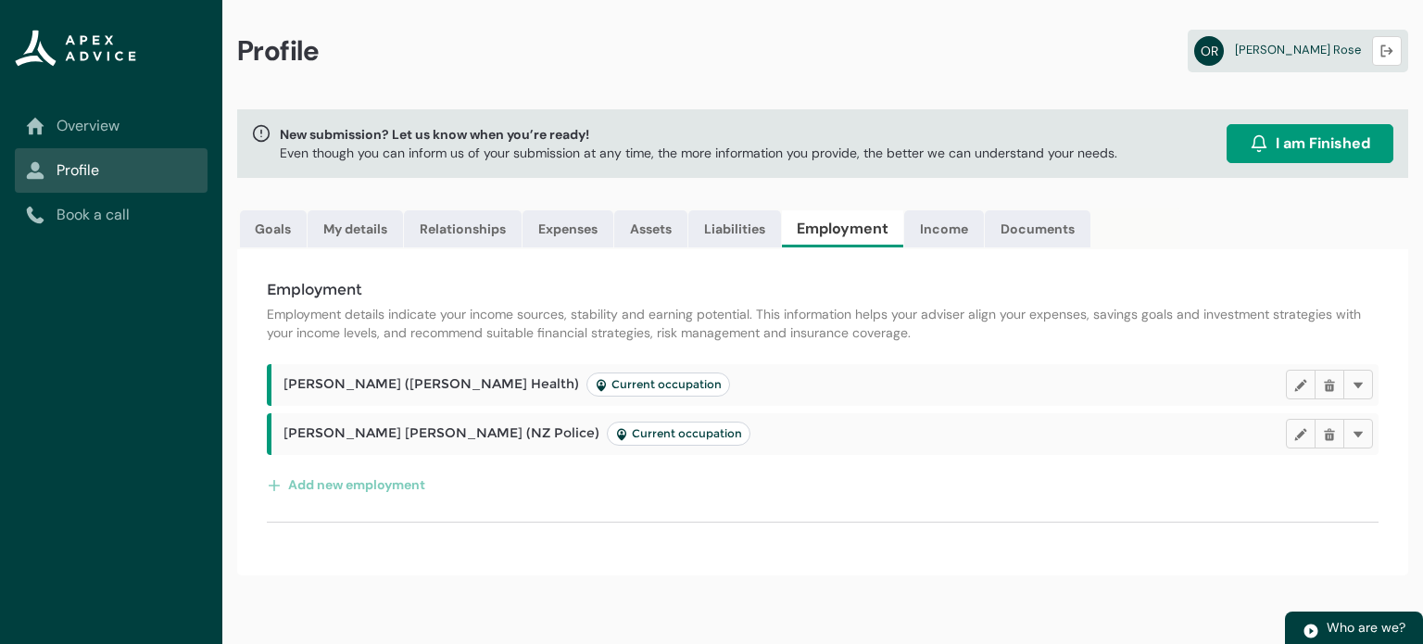
click at [942, 202] on div "Profile OR Oliver Rose Logout New submission? Let us know when you’re ready! Ev…" at bounding box center [822, 322] width 1201 height 644
click at [945, 213] on link "Income" at bounding box center [944, 228] width 80 height 37
